Goal: Task Accomplishment & Management: Manage account settings

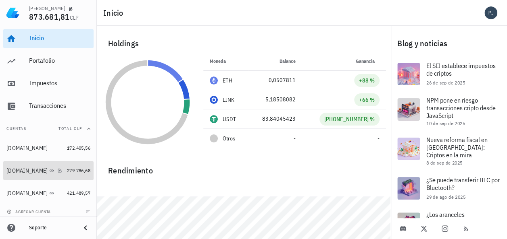
click at [25, 173] on div "Binance.com" at bounding box center [26, 171] width 41 height 7
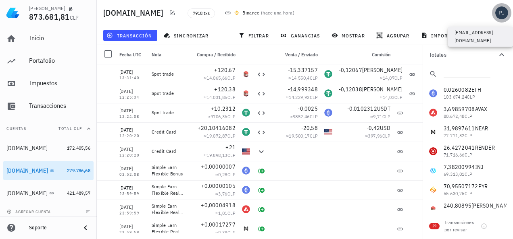
click at [498, 10] on div "avatar" at bounding box center [501, 12] width 13 height 13
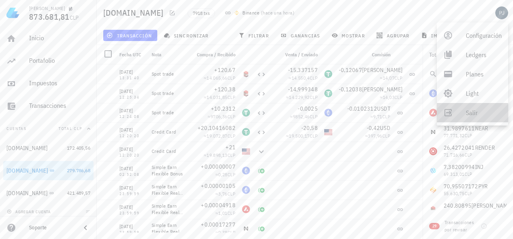
click at [468, 108] on div "Salir" at bounding box center [484, 113] width 36 height 16
